Goal: Task Accomplishment & Management: Complete application form

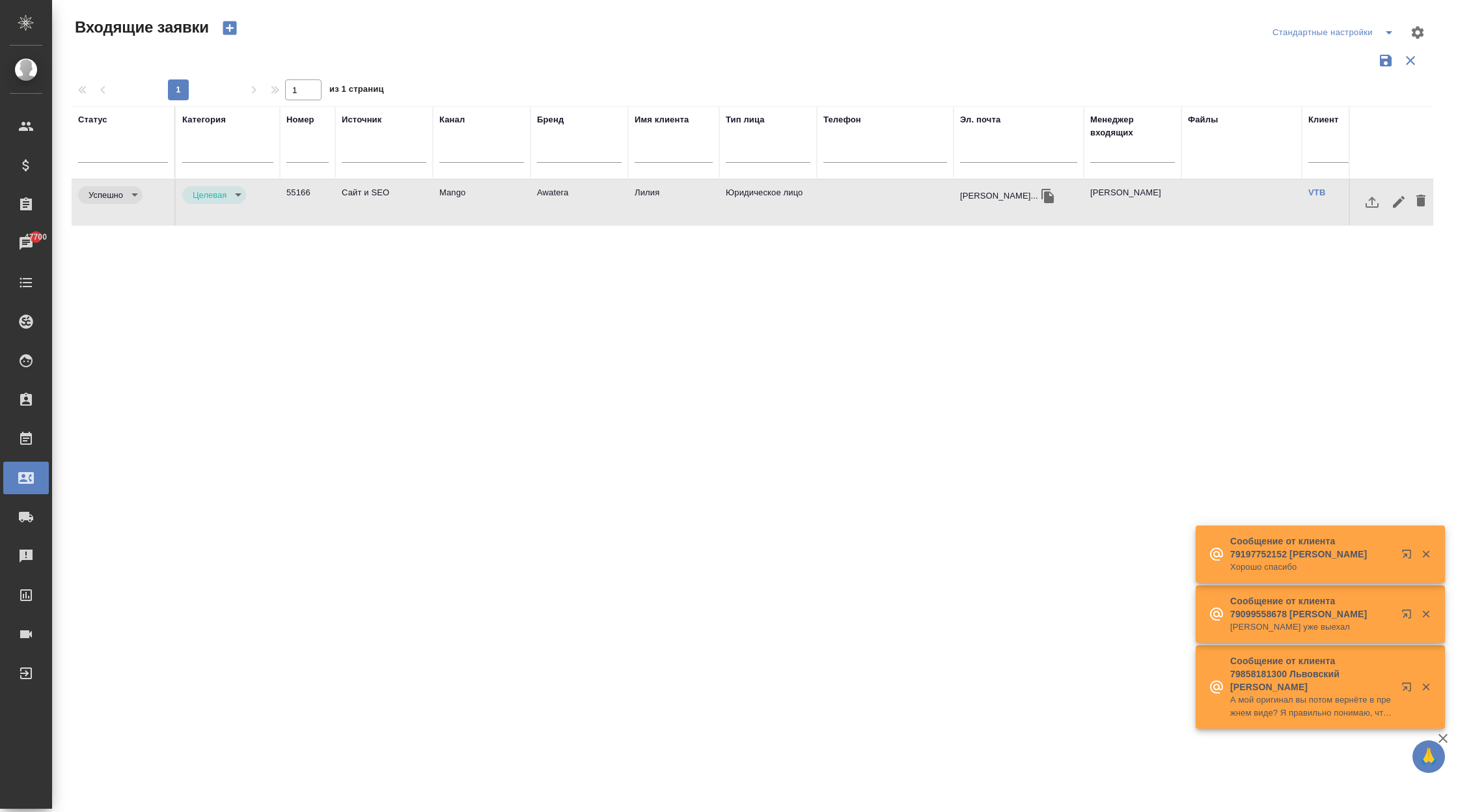
select select "RU"
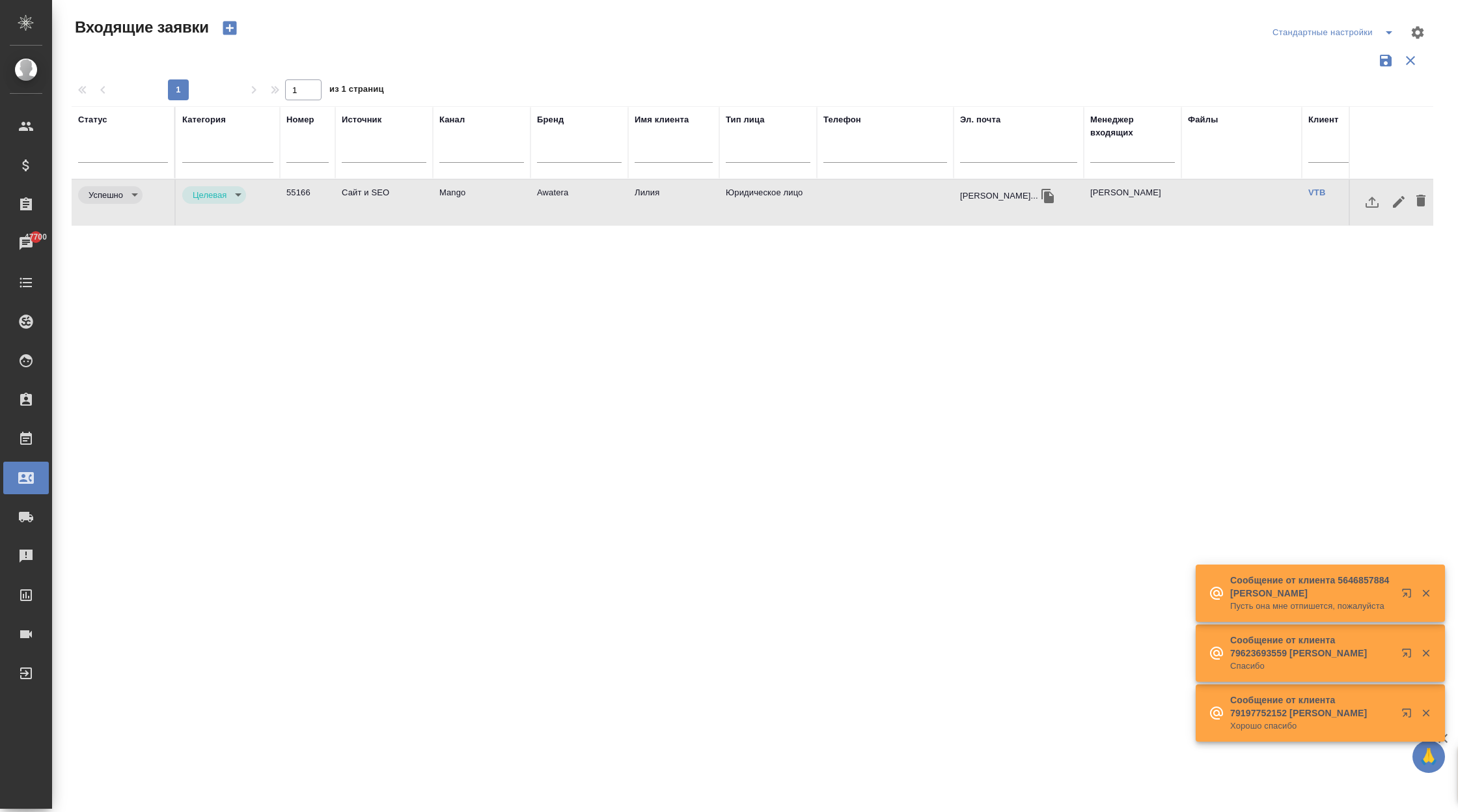
scroll to position [0, 357]
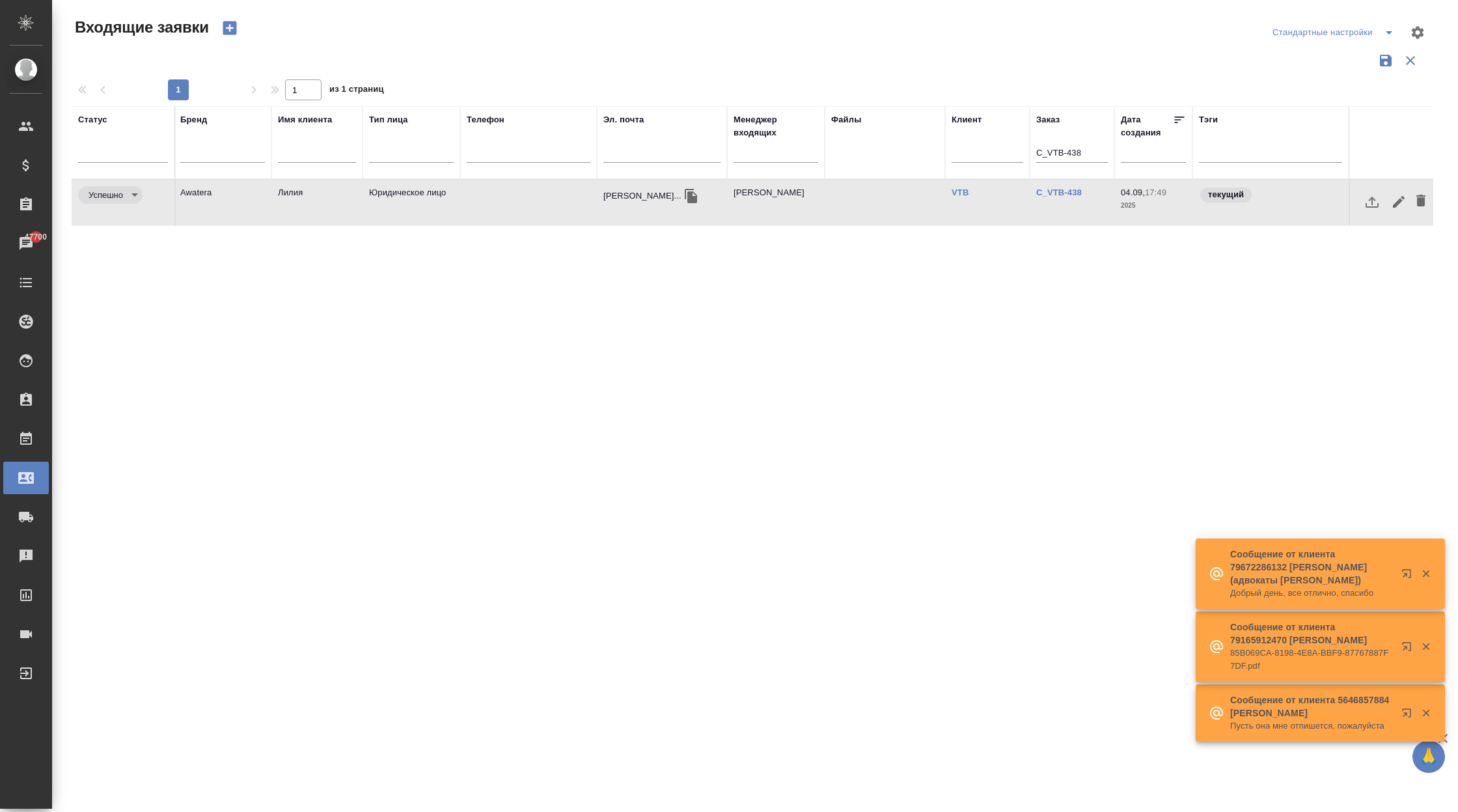
click at [1078, 148] on input "C_VTB-438" at bounding box center [1072, 153] width 72 height 16
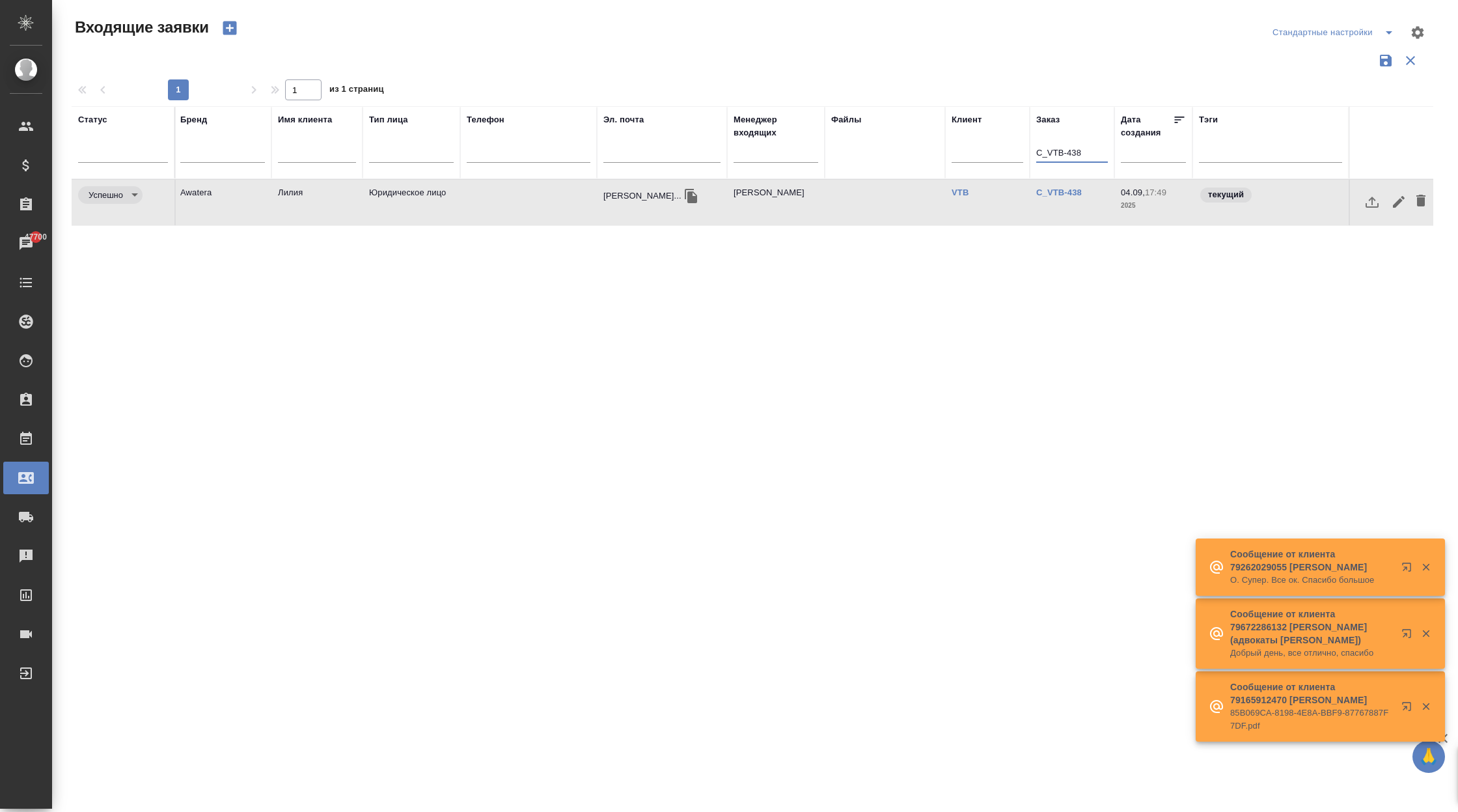
click at [1078, 148] on input "C_VTB-438" at bounding box center [1072, 153] width 72 height 16
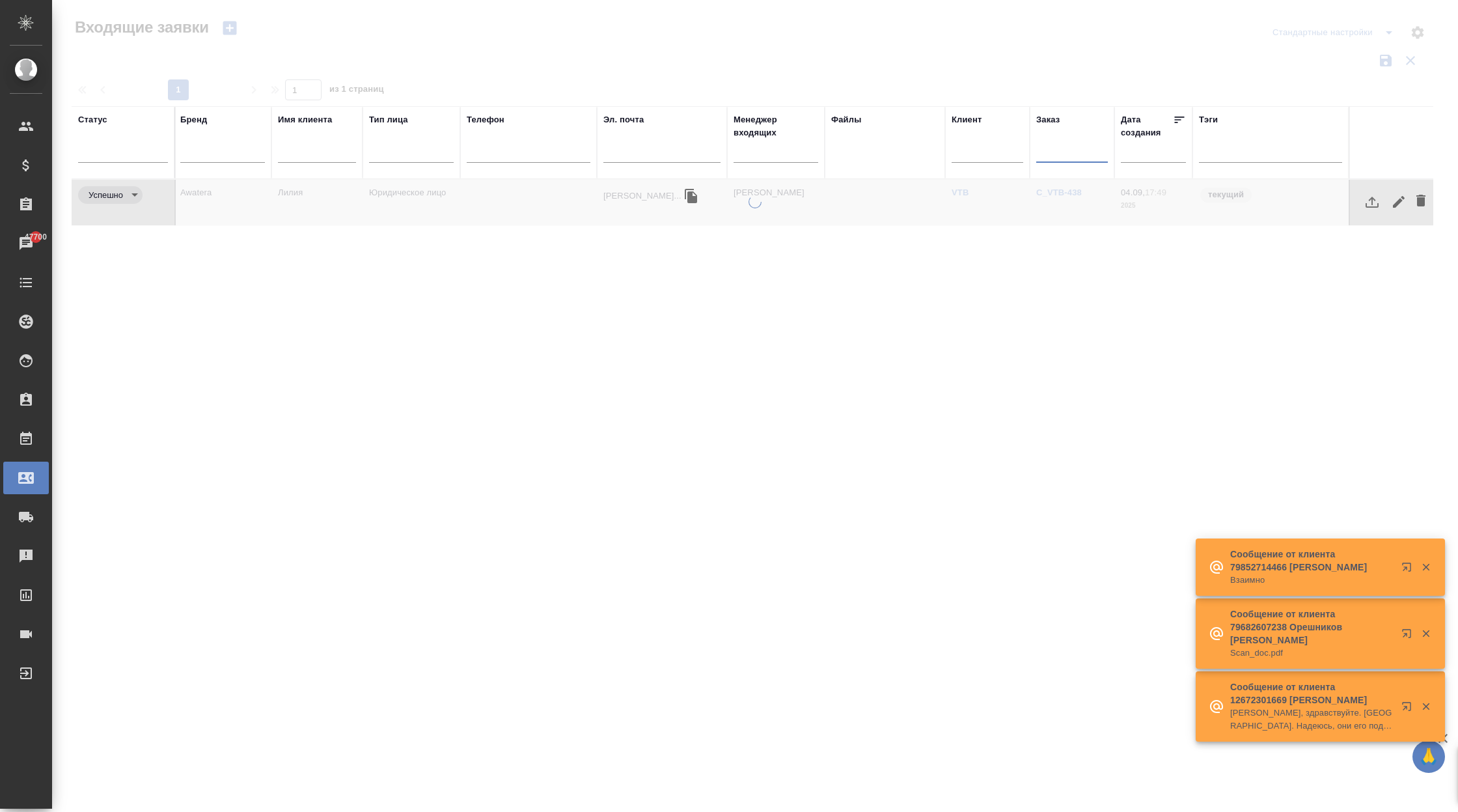
click at [747, 262] on div at bounding box center [755, 389] width 1406 height 387
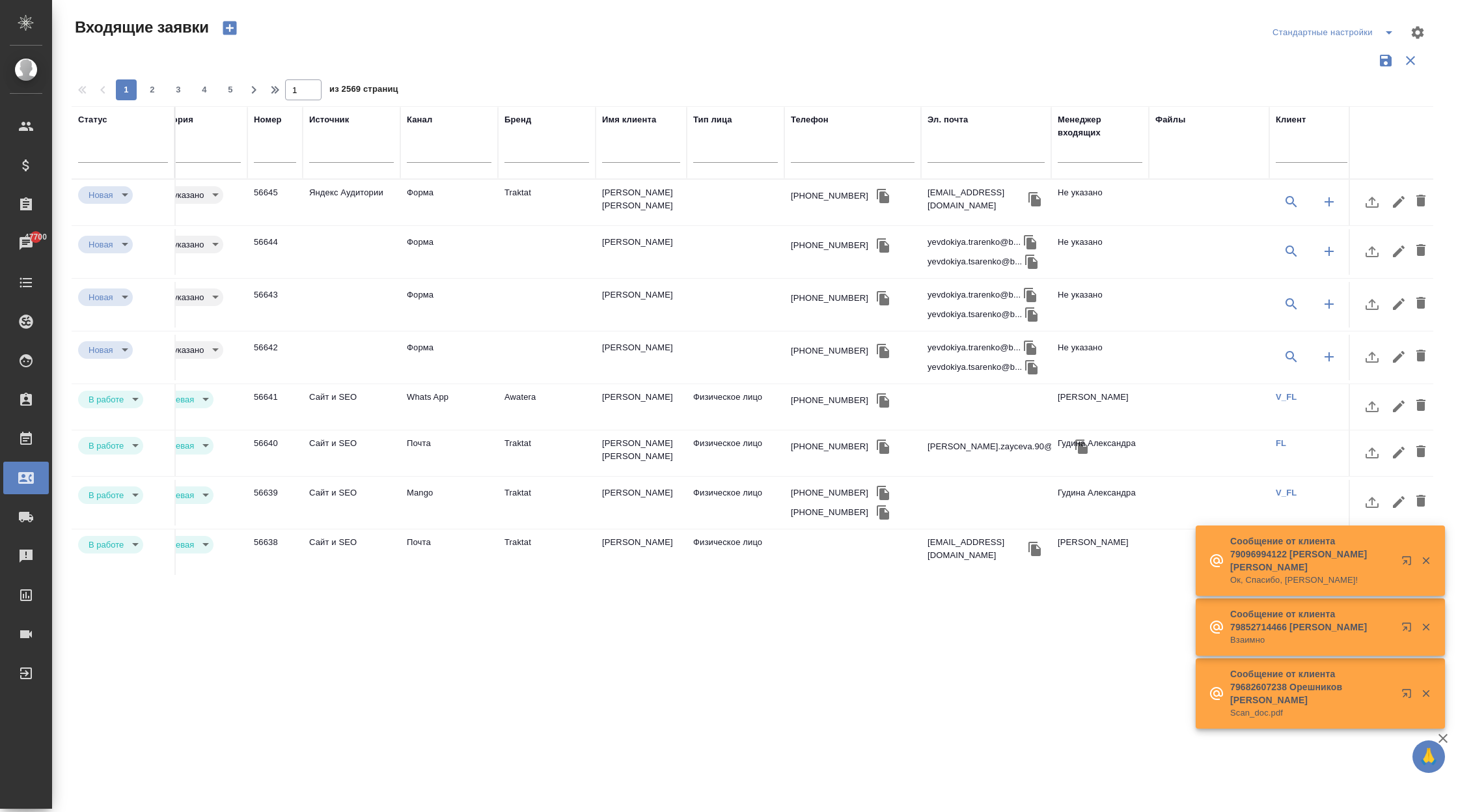
scroll to position [0, 0]
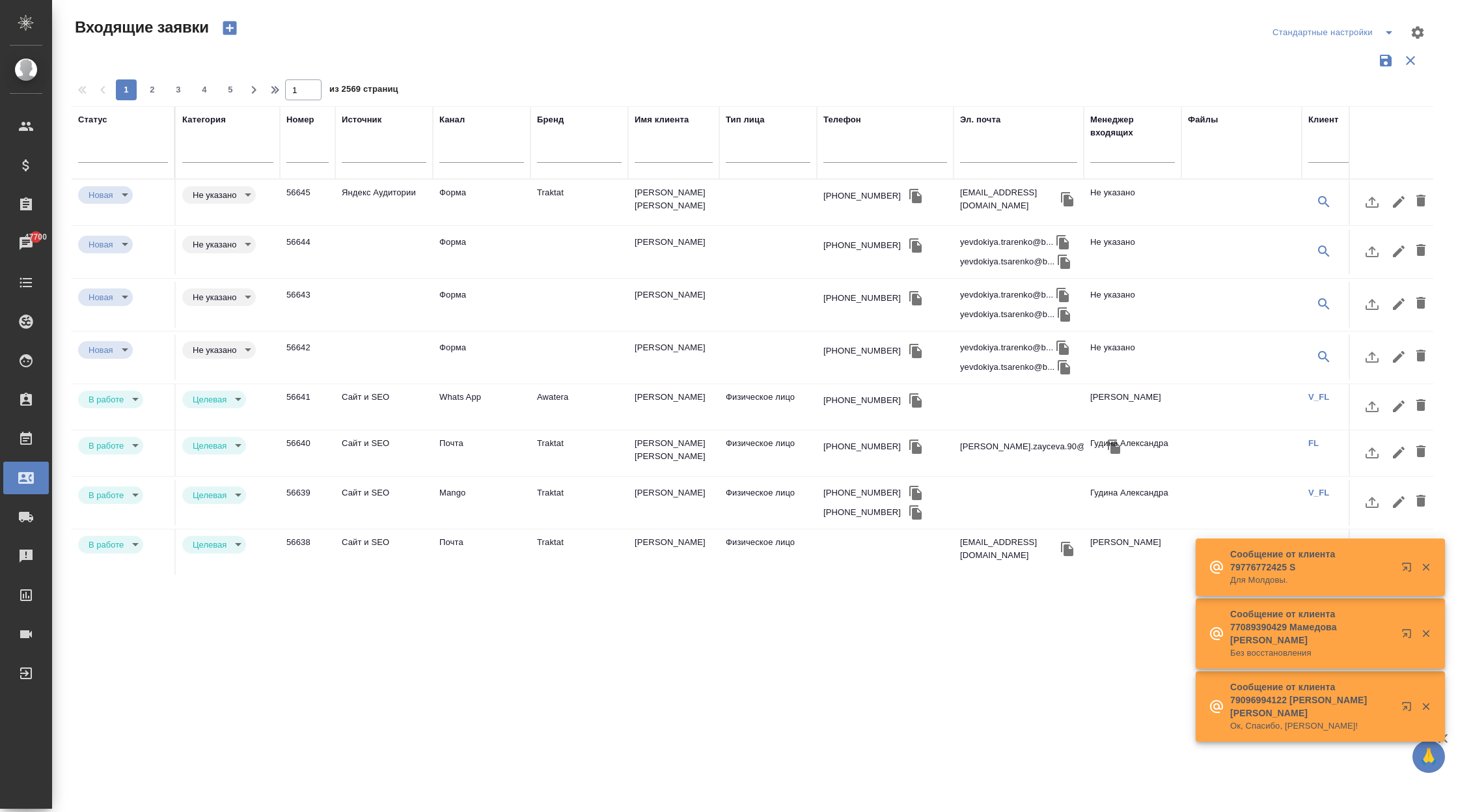
click at [375, 162] on div at bounding box center [383, 155] width 84 height 34
click at [562, 156] on div at bounding box center [579, 149] width 84 height 19
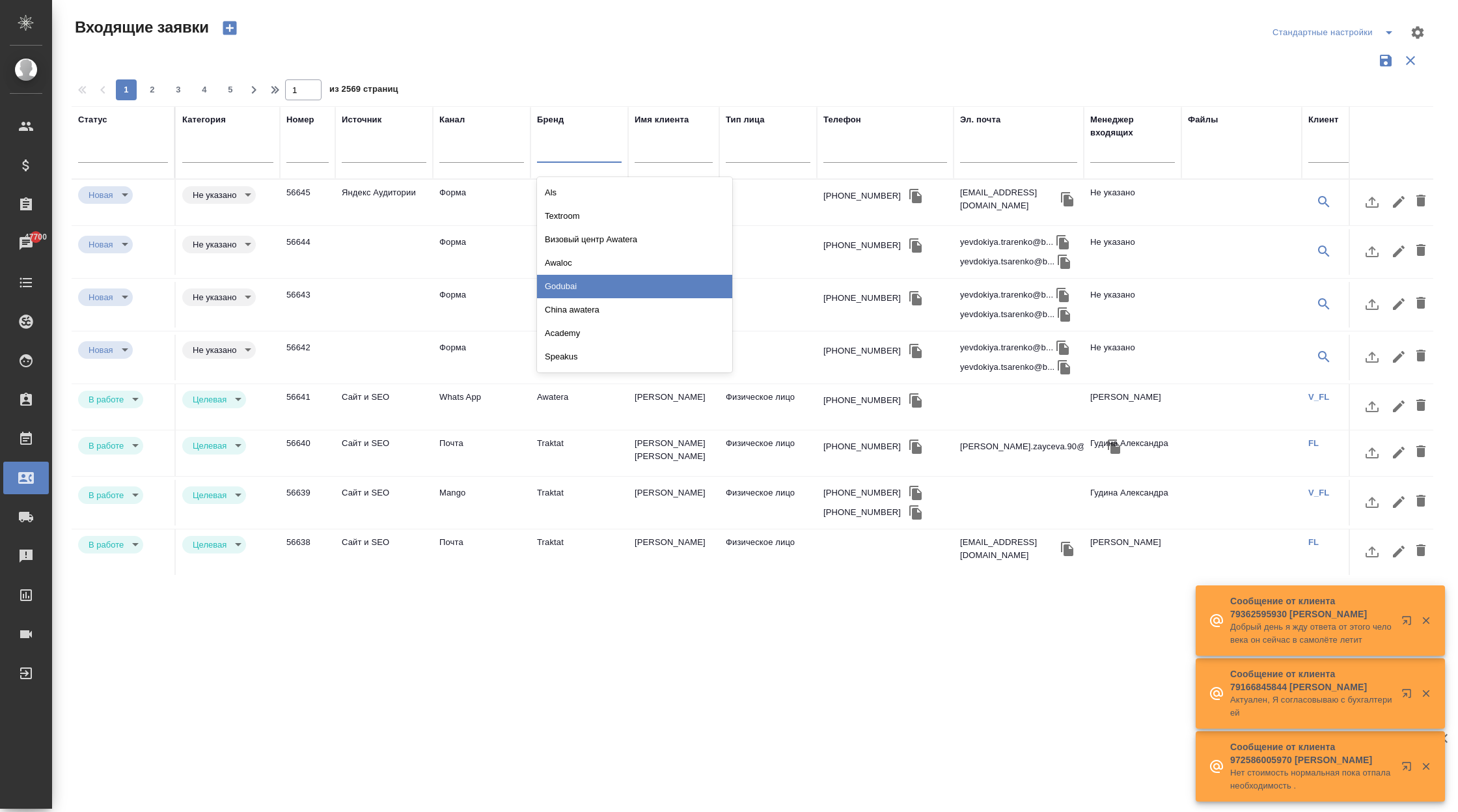
scroll to position [91, 0]
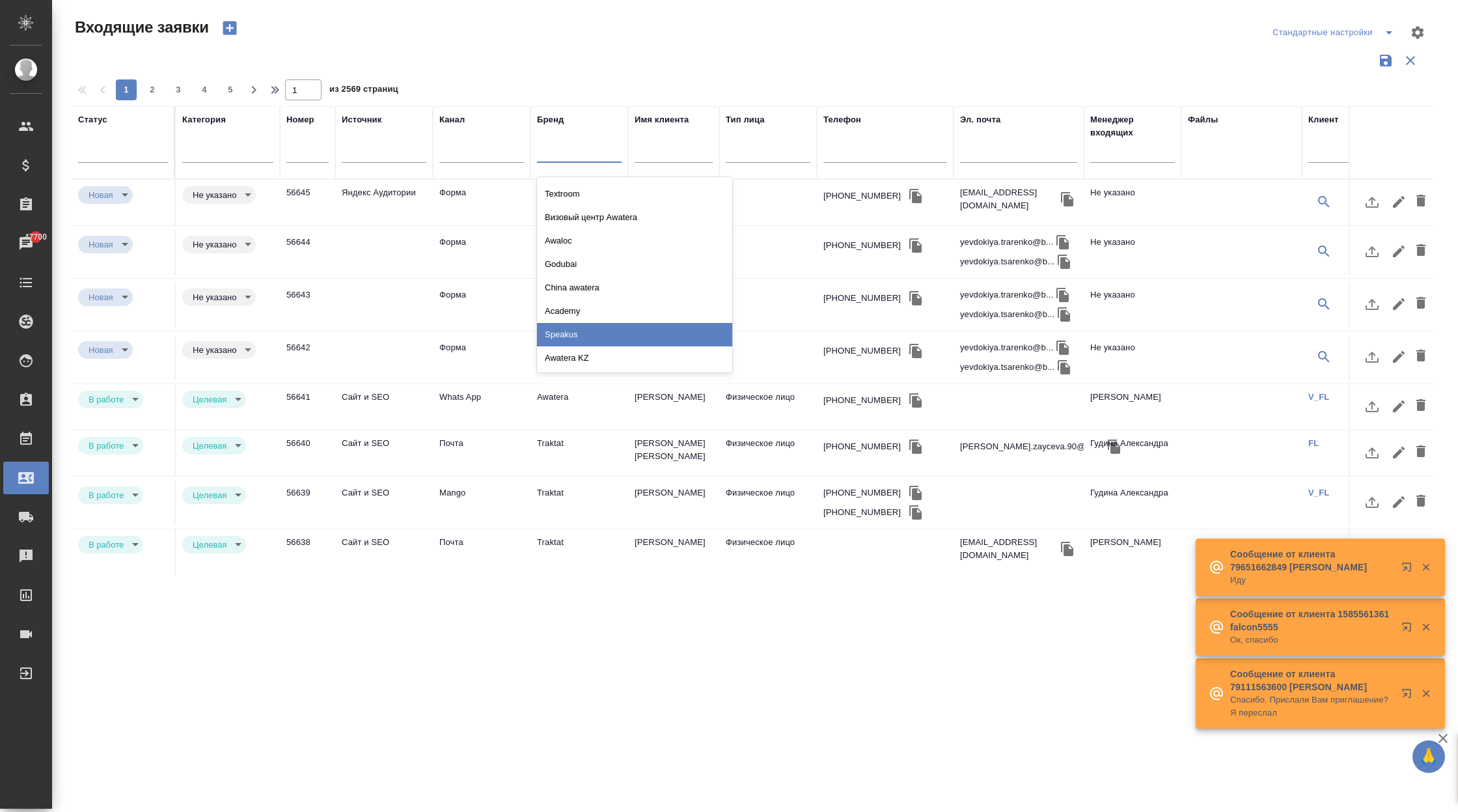
click at [607, 325] on div "Speakus" at bounding box center [634, 334] width 195 height 23
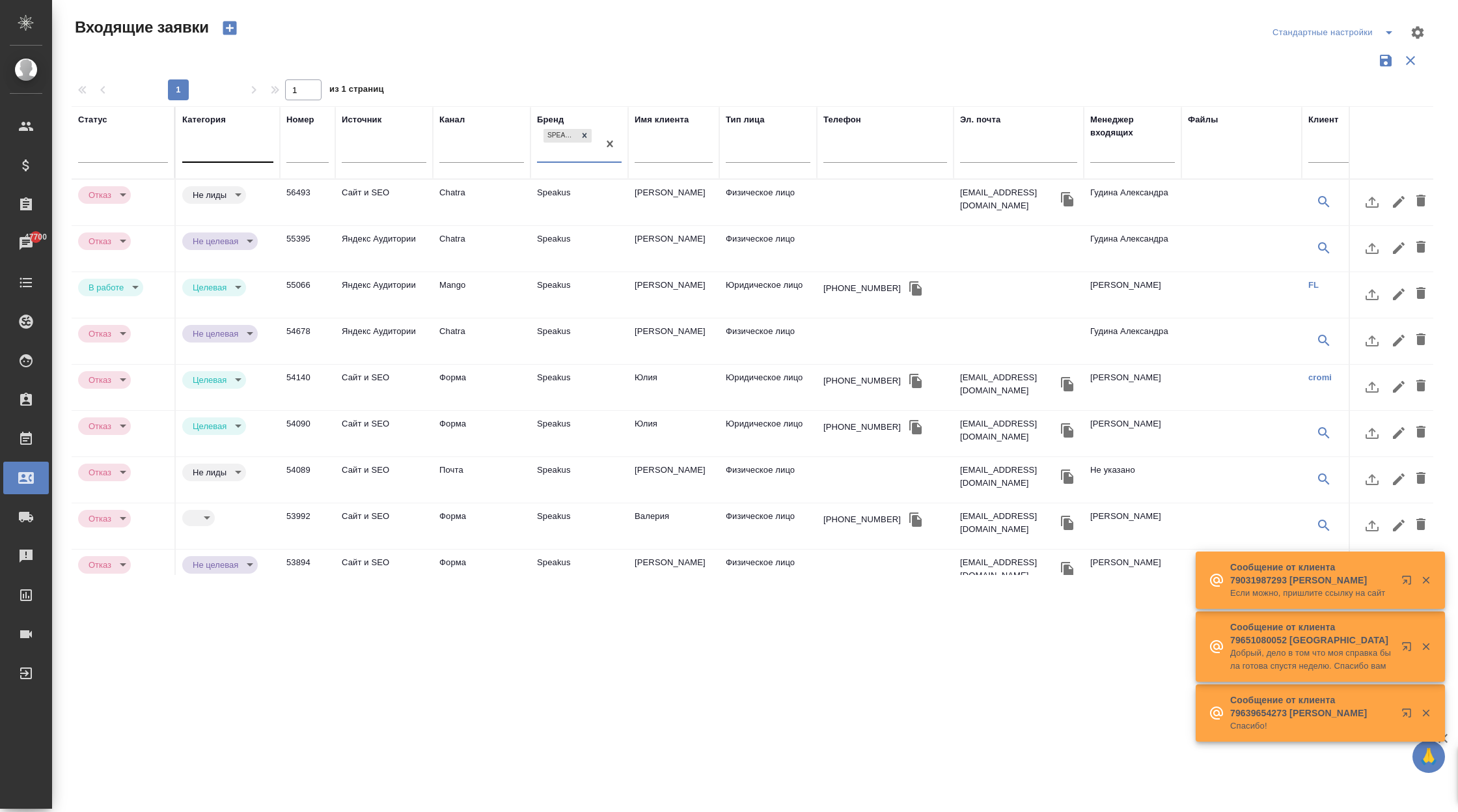
click at [232, 149] on div at bounding box center [228, 149] width 91 height 19
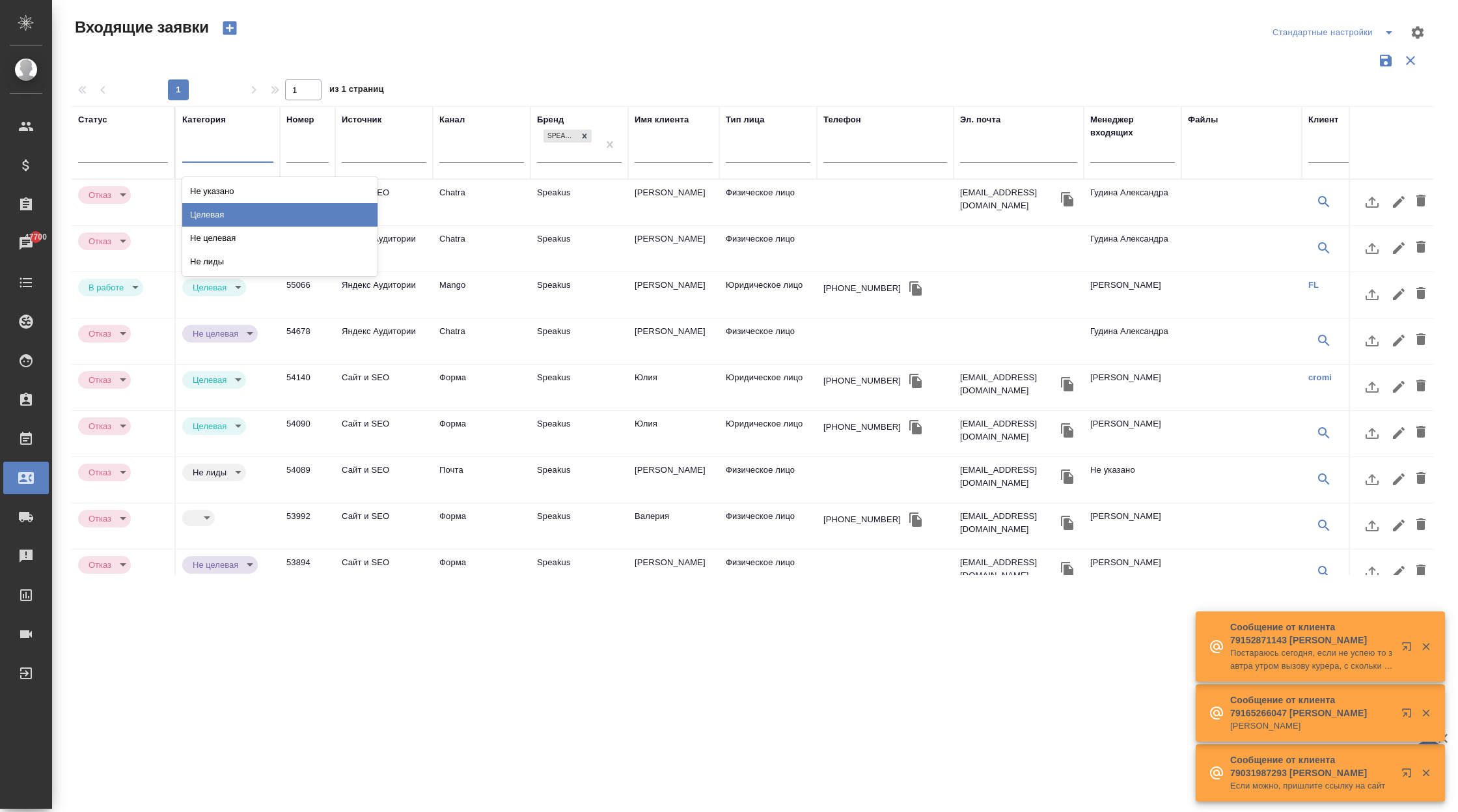
click at [240, 216] on div "Целевая" at bounding box center [279, 214] width 195 height 23
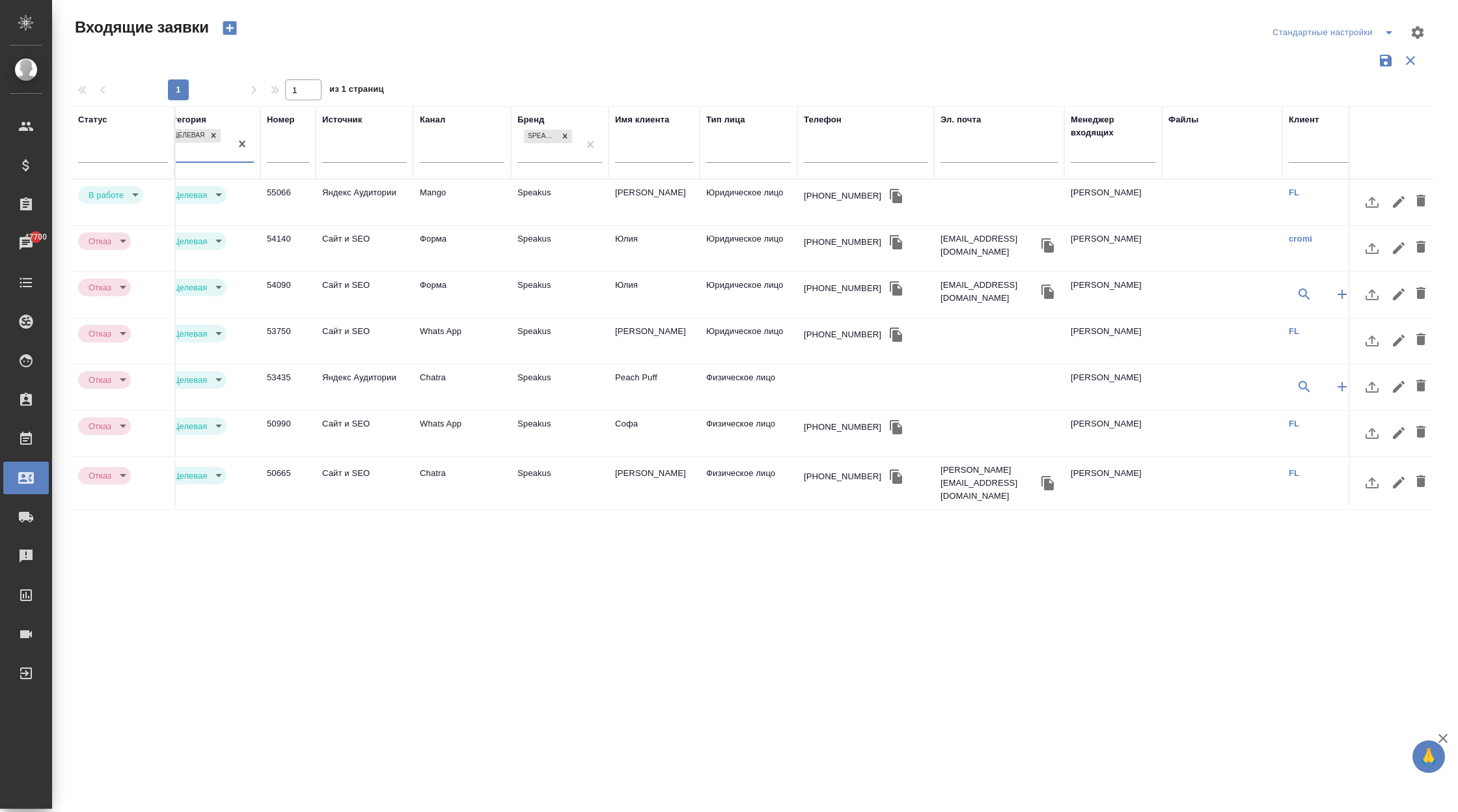
scroll to position [0, 0]
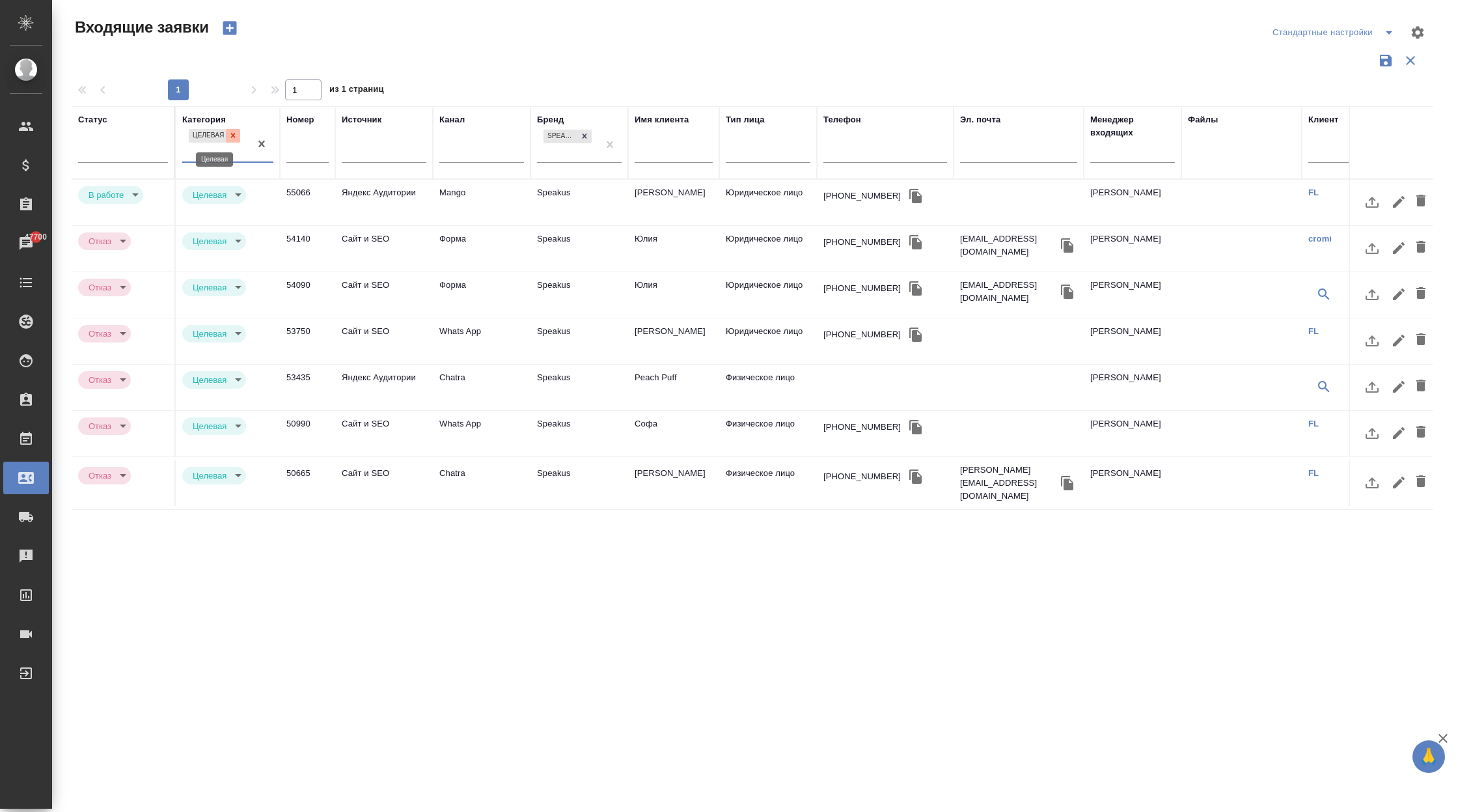
click at [231, 134] on icon at bounding box center [233, 135] width 9 height 9
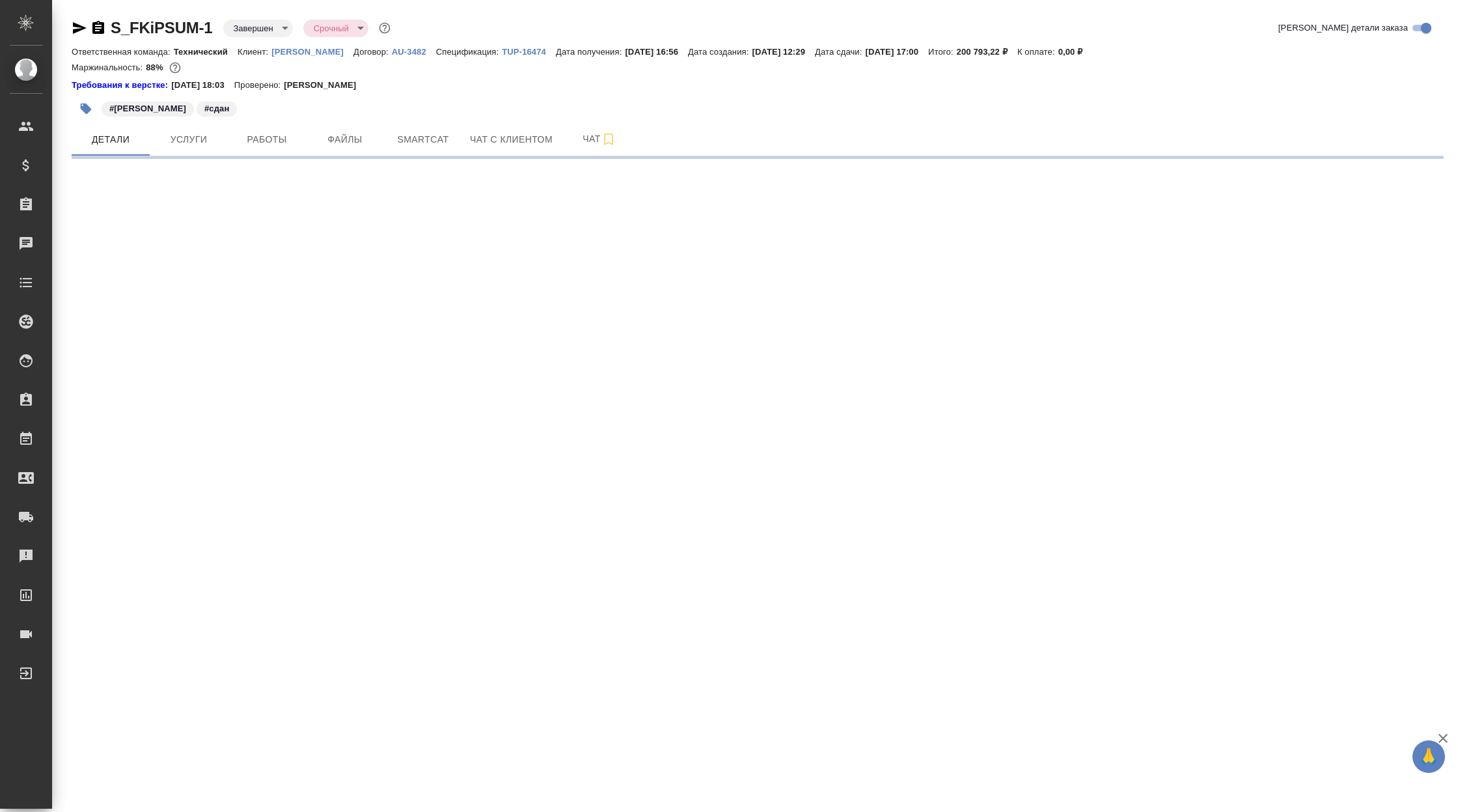
select select "RU"
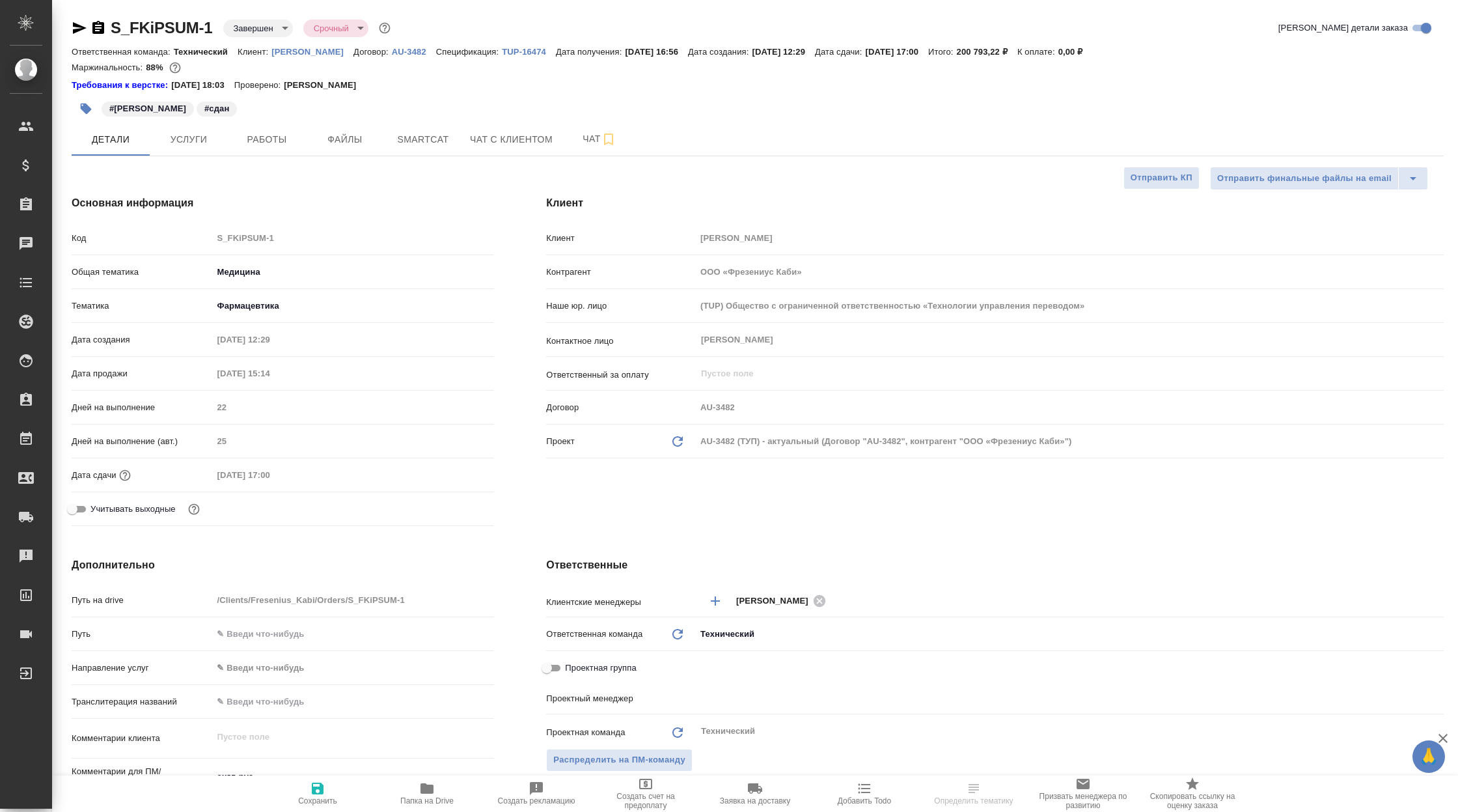
type textarea "x"
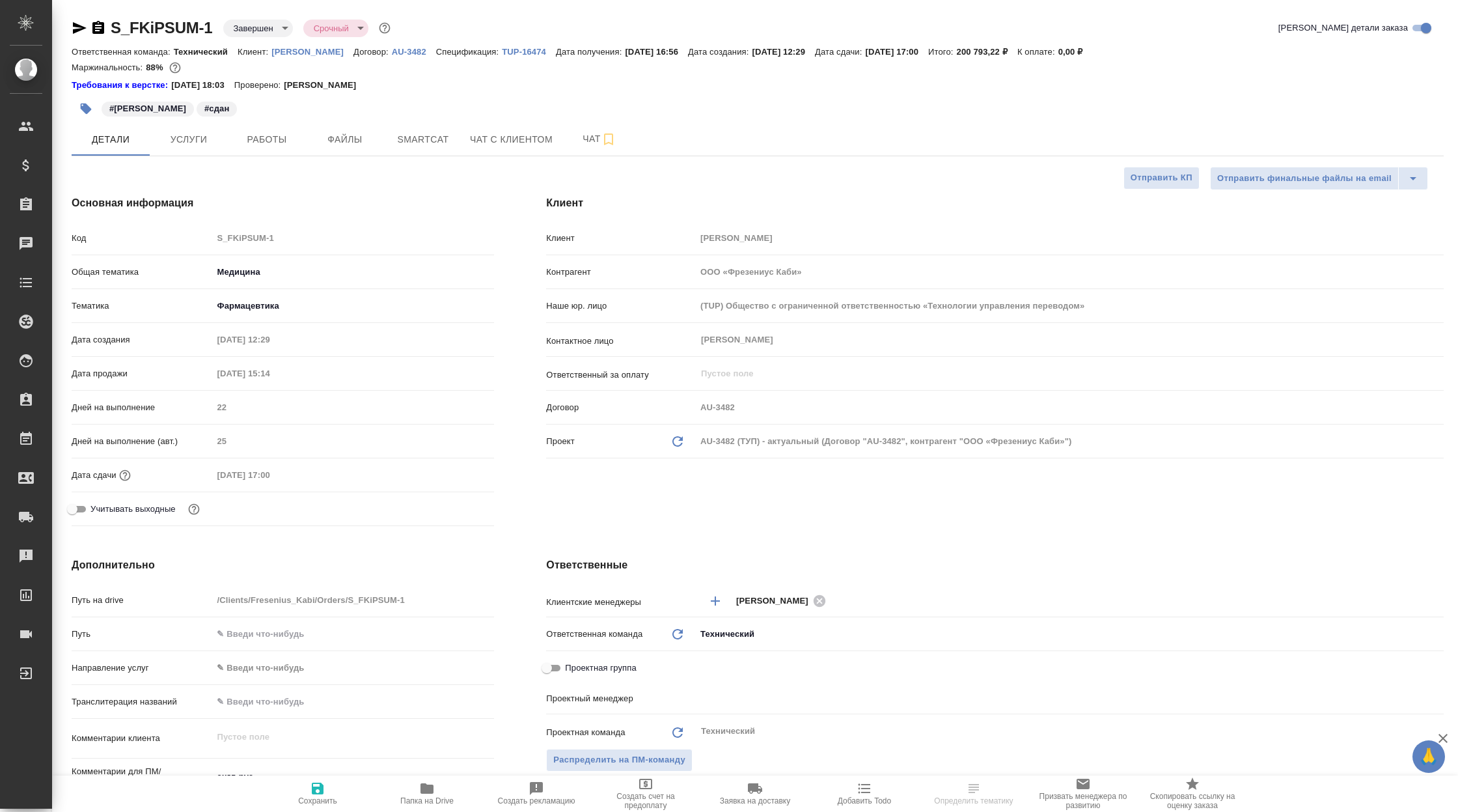
type textarea "x"
type input "[PERSON_NAME]"
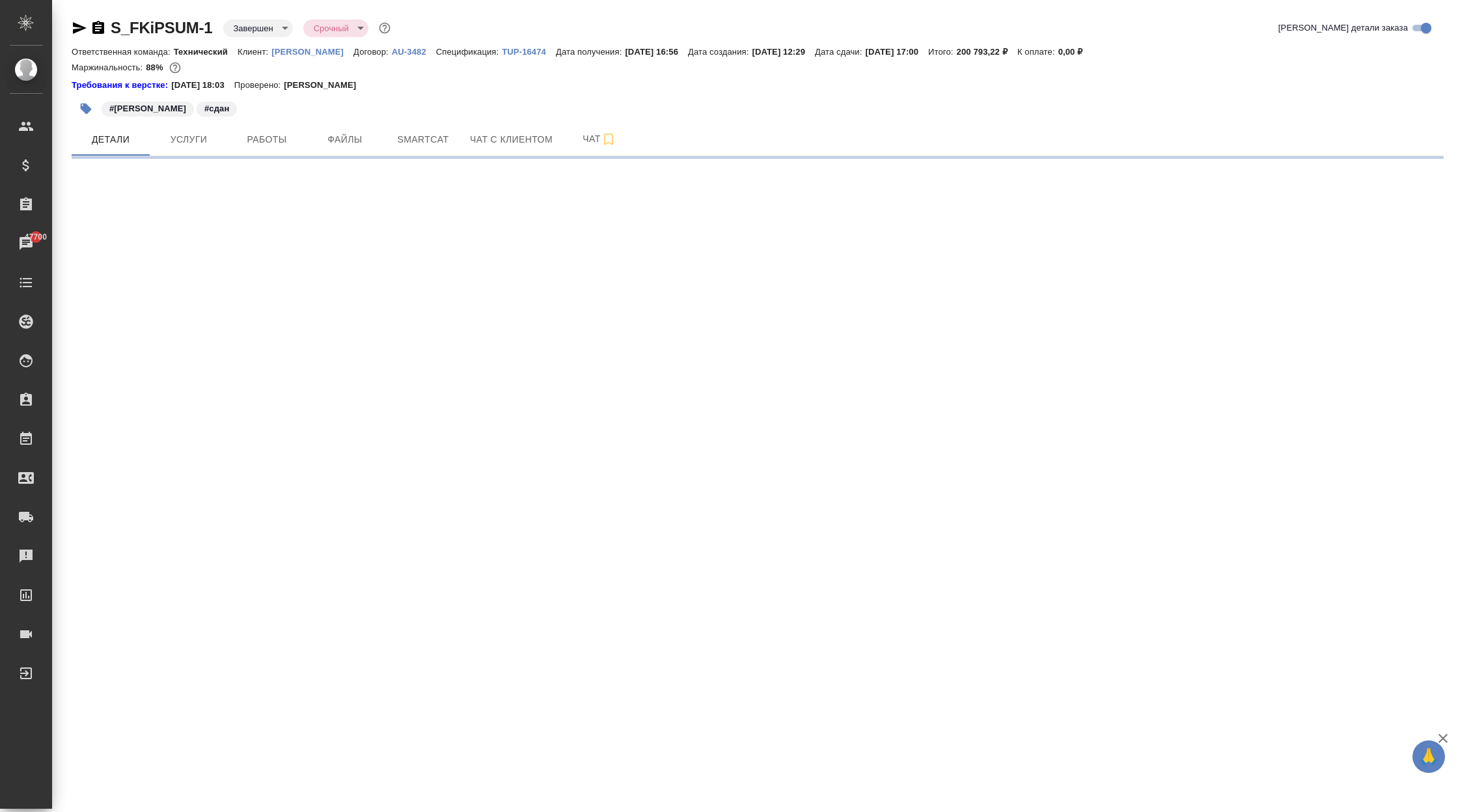
select select "RU"
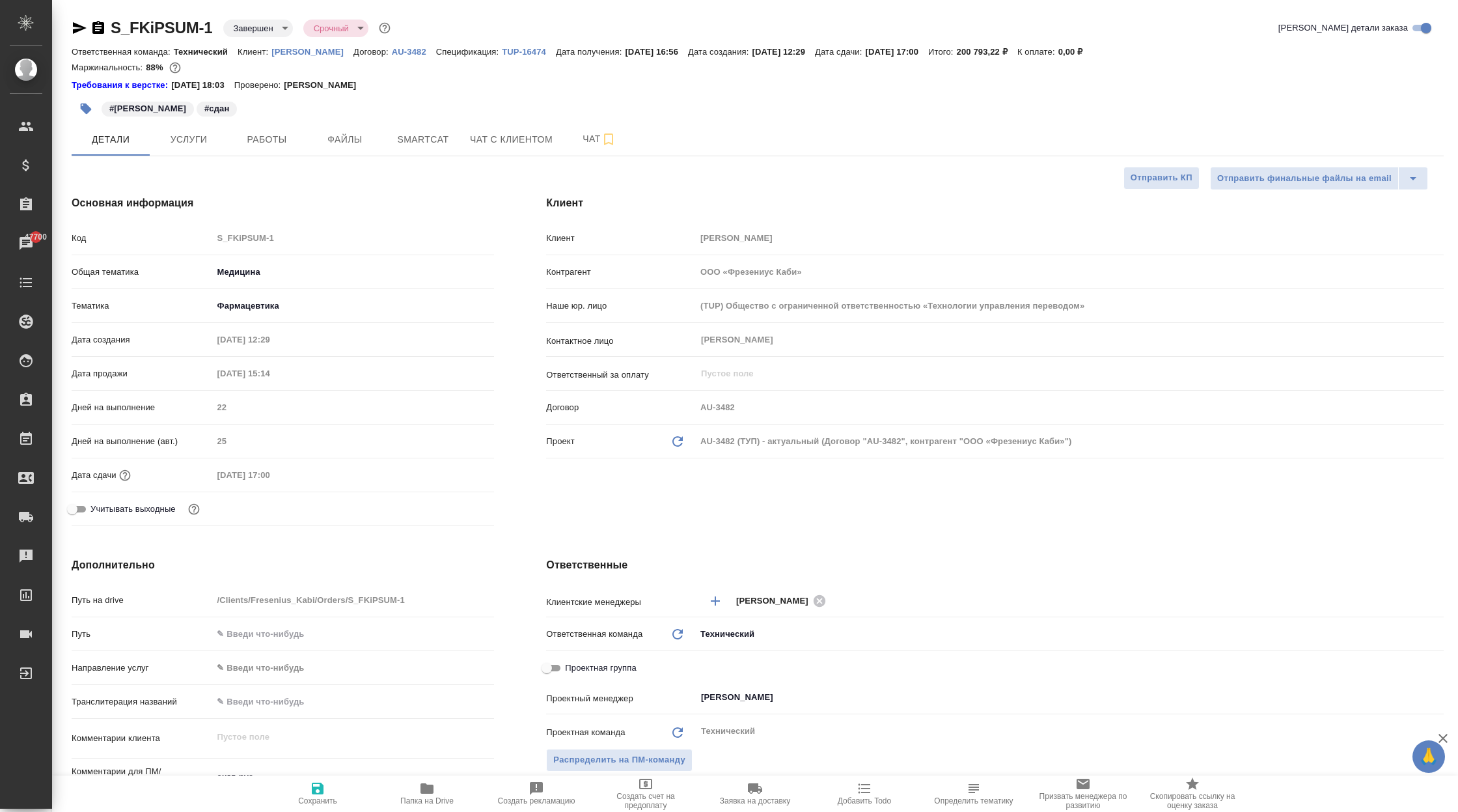
type textarea "x"
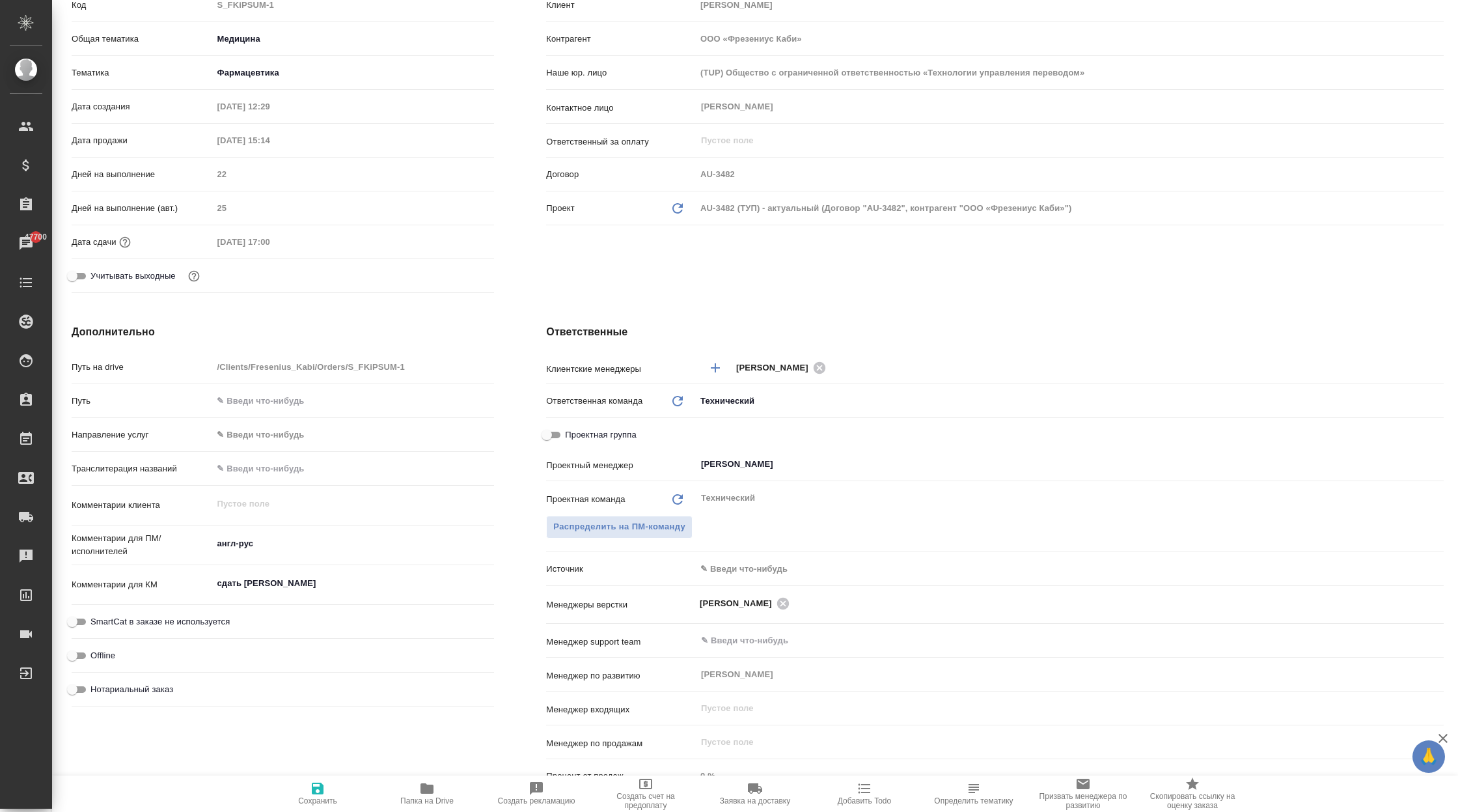
scroll to position [250, 0]
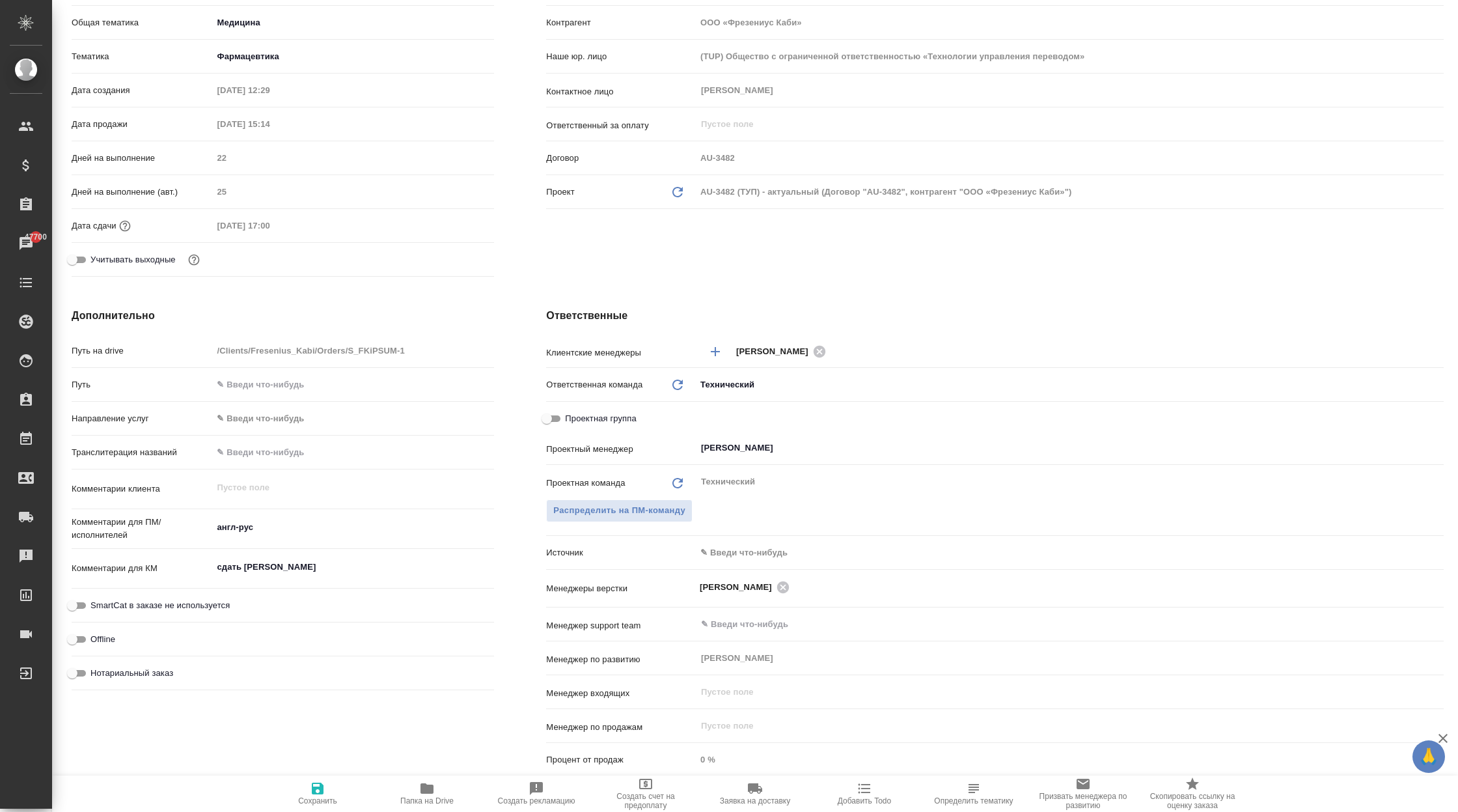
click at [754, 561] on body "🙏 .cls-1 fill:#fff; AWATERA Корэн [PERSON_NAME] Спецификации Заказы 47700 Чаты …" at bounding box center [729, 406] width 1458 height 812
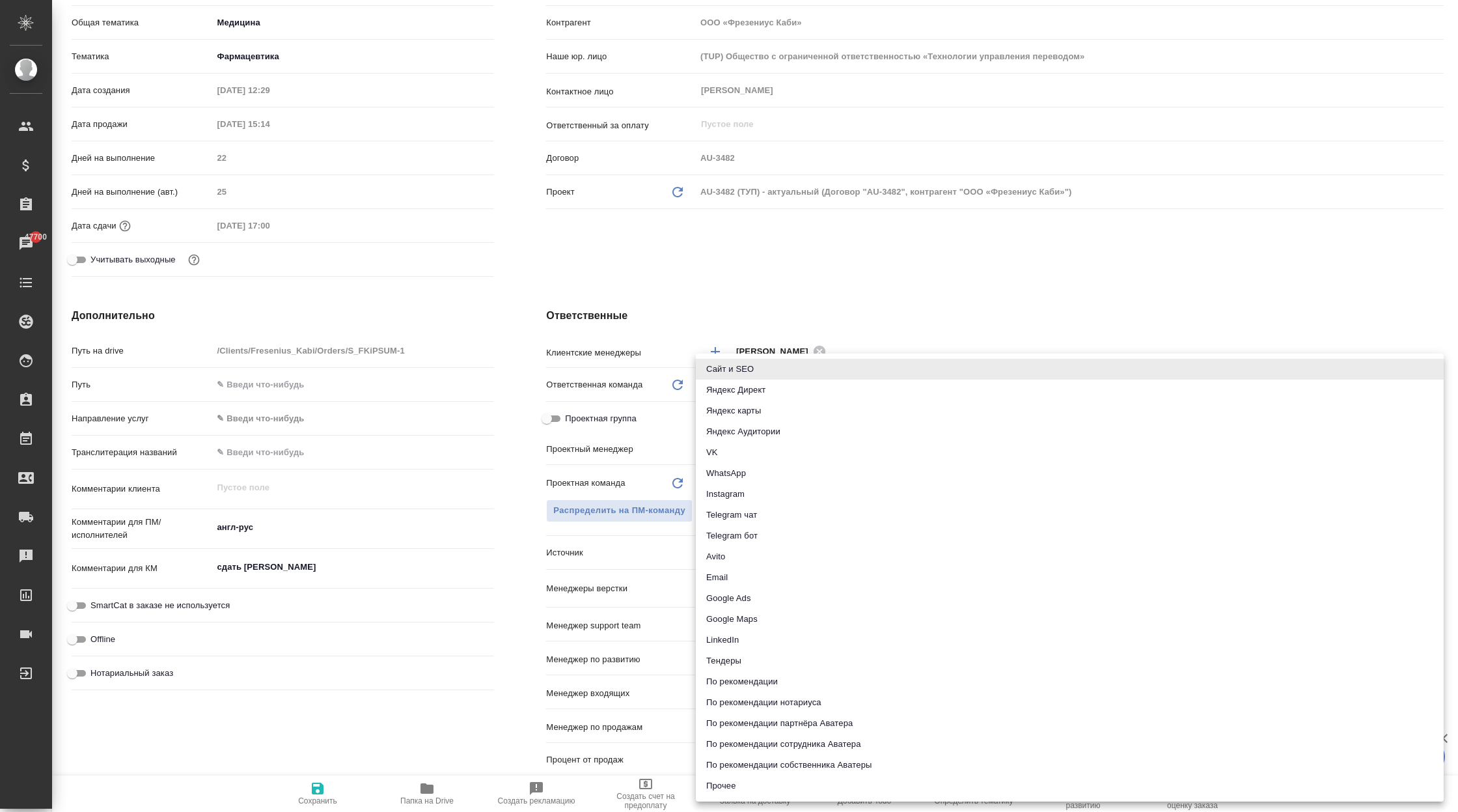
click at [764, 434] on li "Яндекс Аудитории" at bounding box center [1070, 431] width 748 height 20
type textarea "x"
type input "yandexAudience"
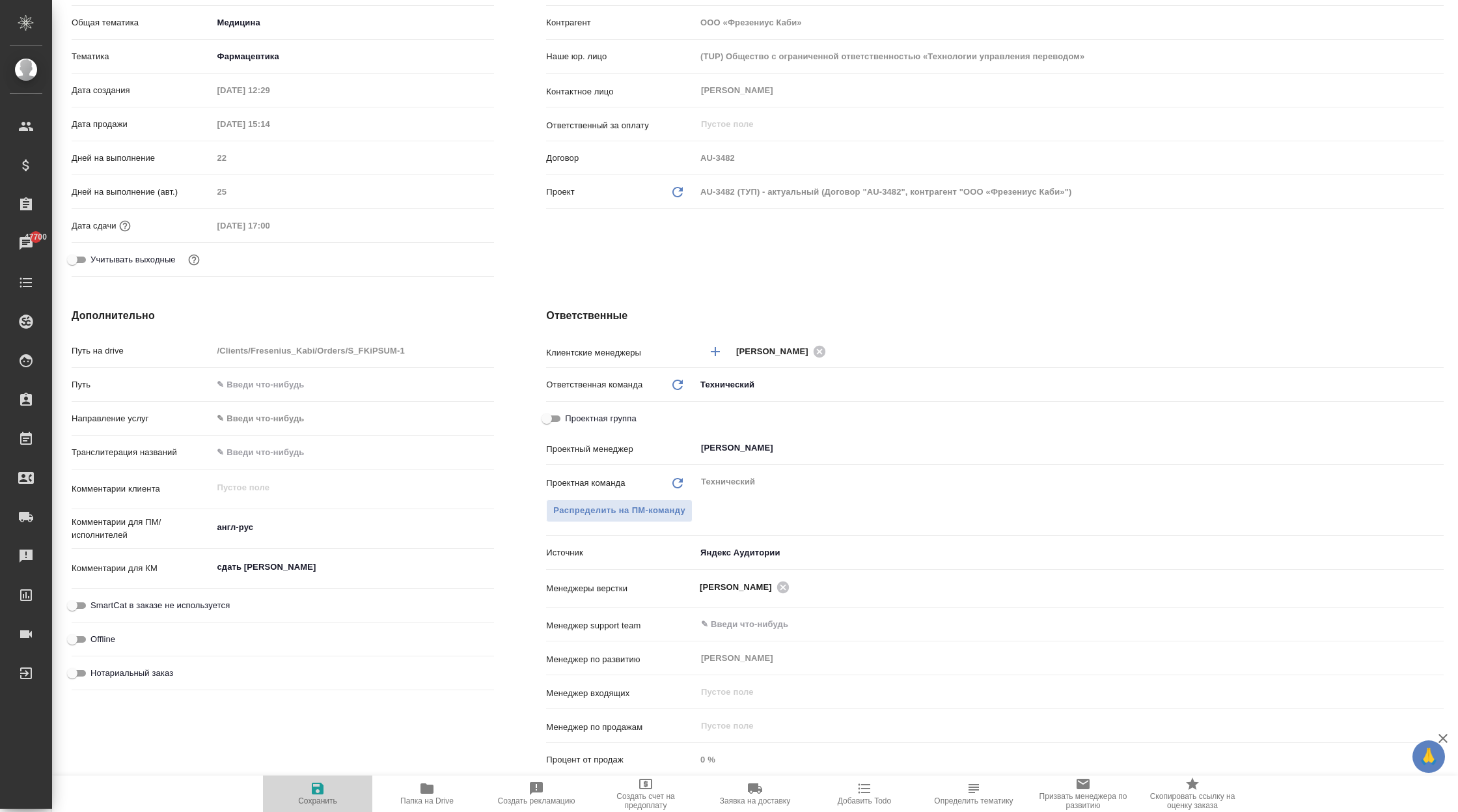
click at [312, 795] on icon "button" at bounding box center [318, 788] width 15 height 15
type textarea "x"
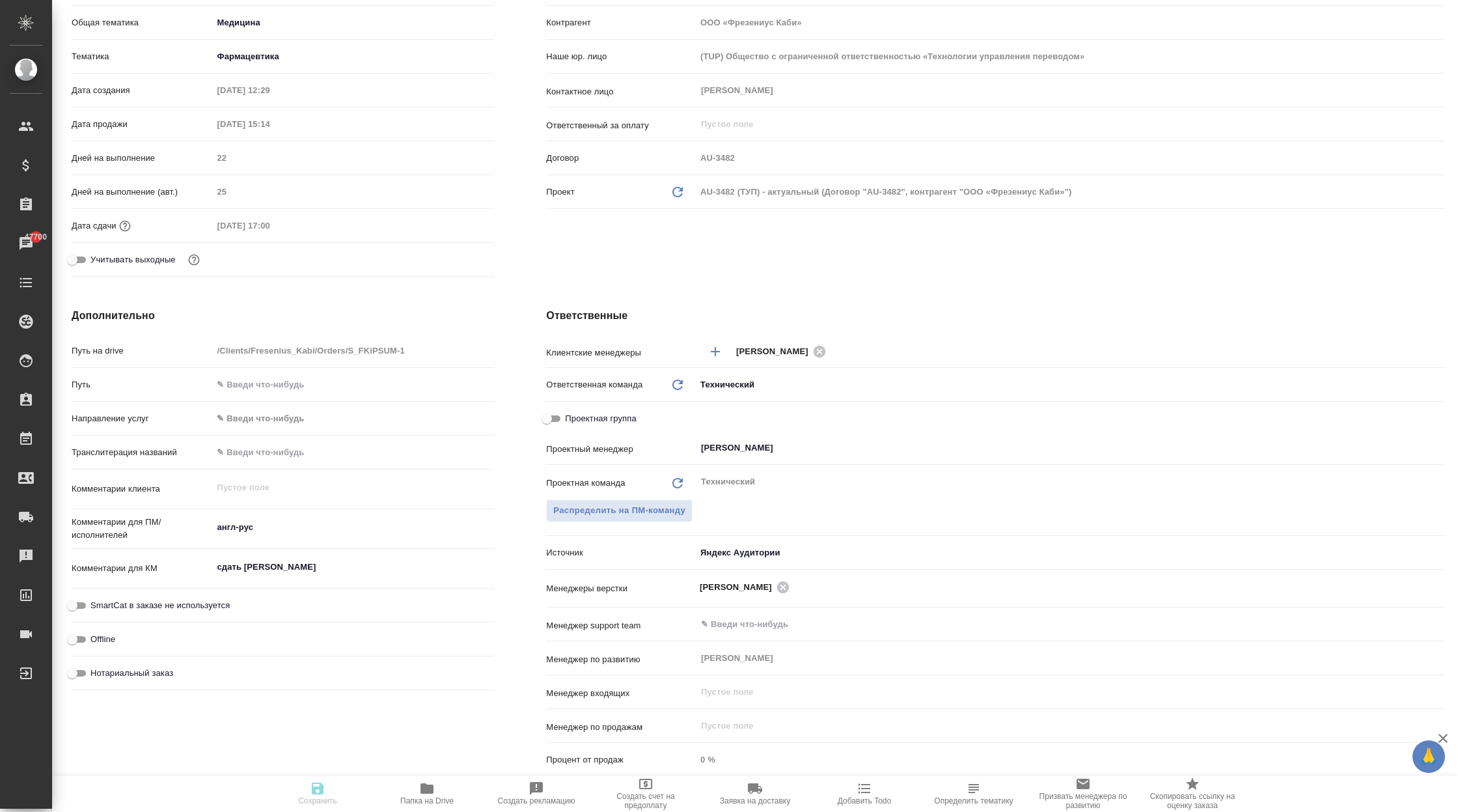
type textarea "x"
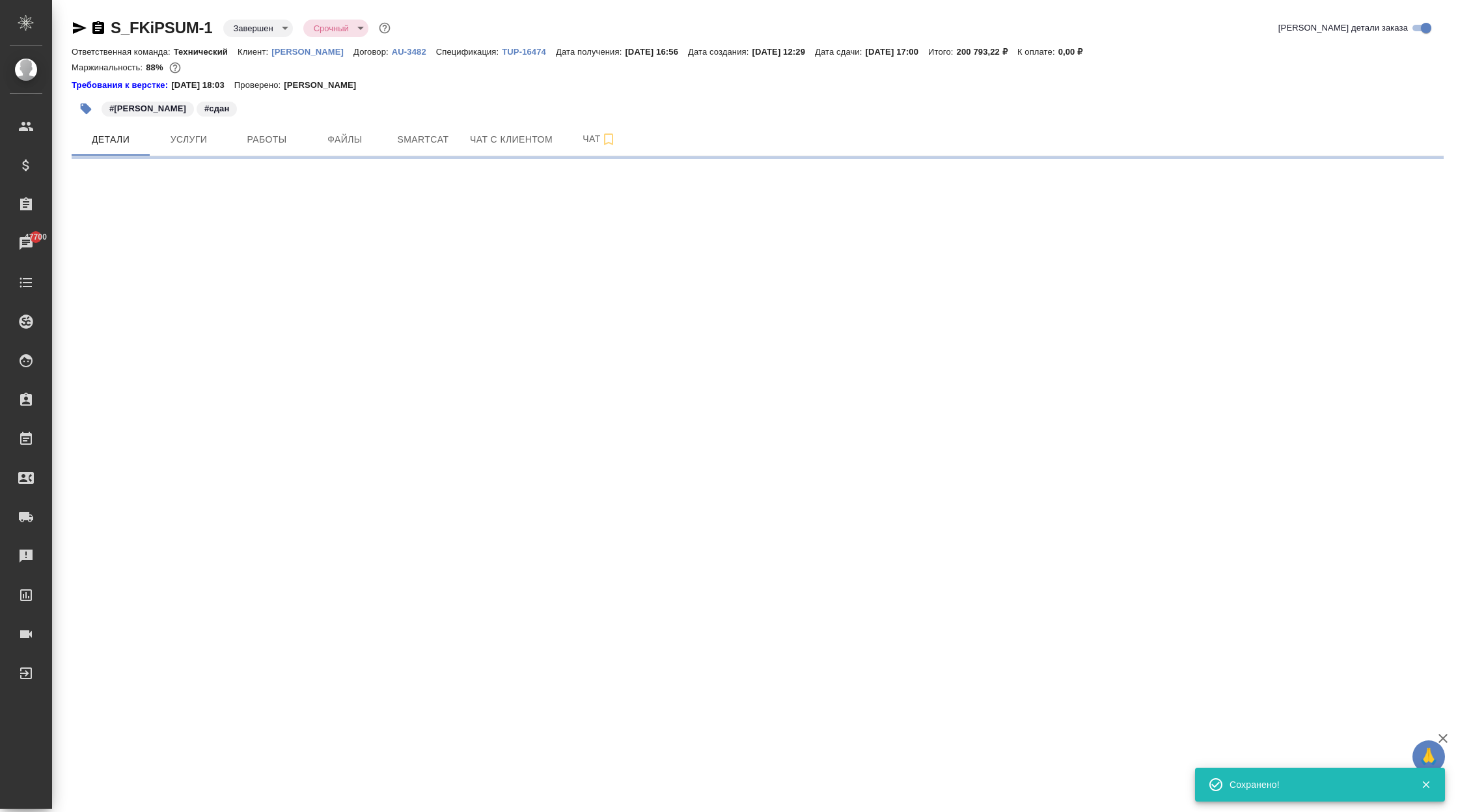
select select "RU"
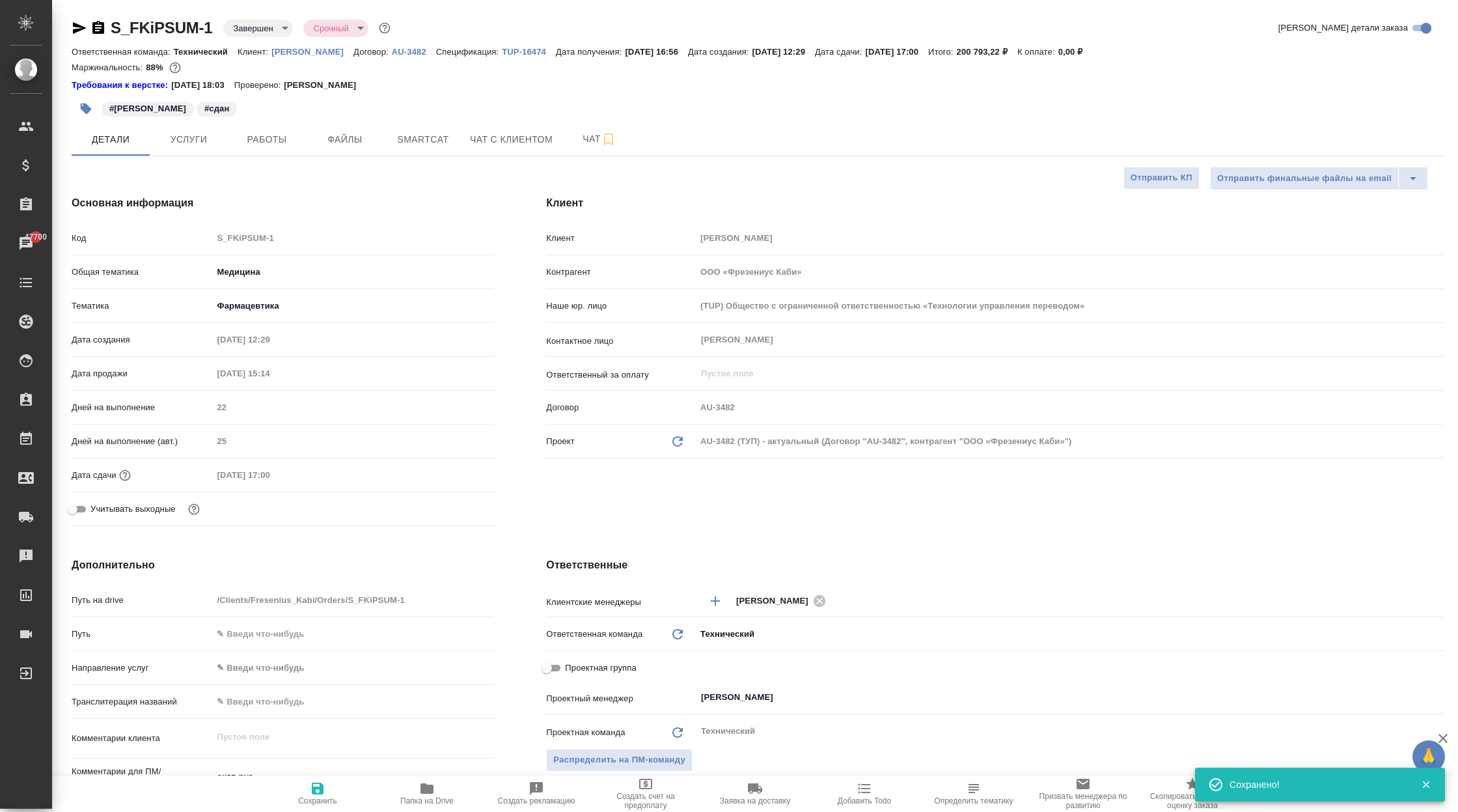
type textarea "x"
